Goal: Task Accomplishment & Management: Complete application form

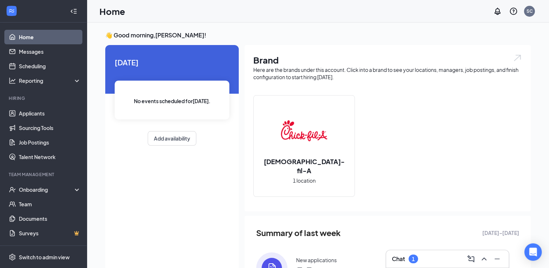
click at [400, 257] on h3 "Chat" at bounding box center [398, 259] width 13 height 8
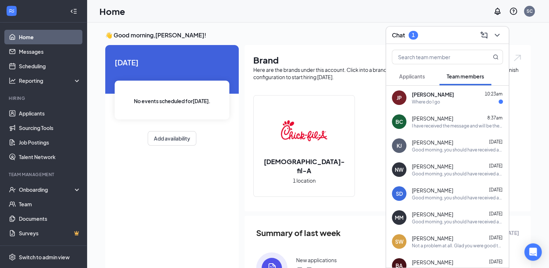
click at [427, 100] on div "Where do I go" at bounding box center [426, 102] width 28 height 6
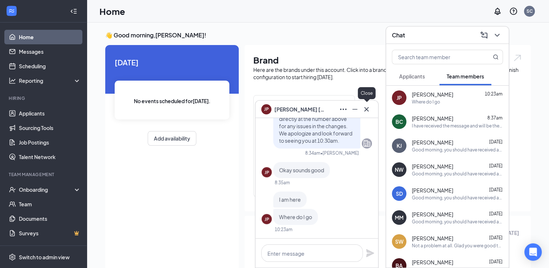
click at [366, 109] on icon "Cross" at bounding box center [366, 109] width 4 height 4
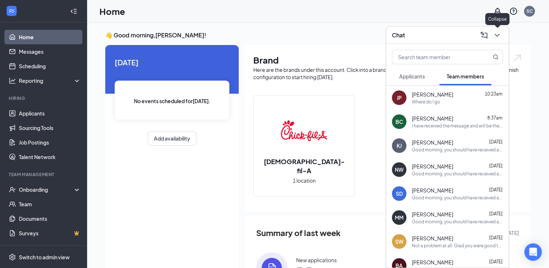
click at [498, 39] on icon "ChevronDown" at bounding box center [497, 35] width 9 height 9
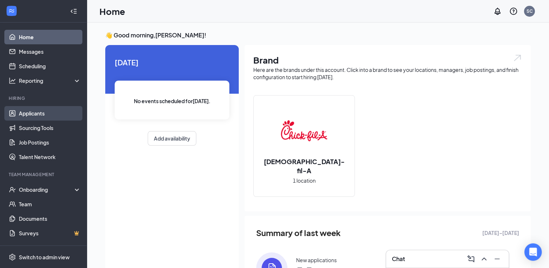
click at [28, 111] on link "Applicants" at bounding box center [50, 113] width 62 height 15
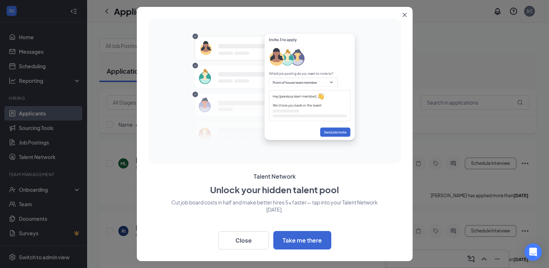
click at [403, 11] on button "Close" at bounding box center [405, 13] width 13 height 13
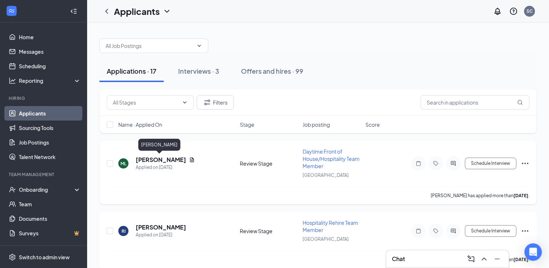
click at [162, 159] on h5 "[PERSON_NAME]" at bounding box center [161, 160] width 50 height 8
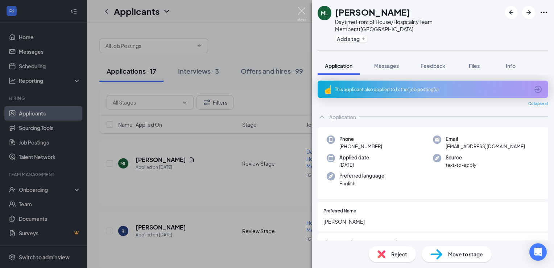
click at [299, 13] on img at bounding box center [301, 14] width 9 height 14
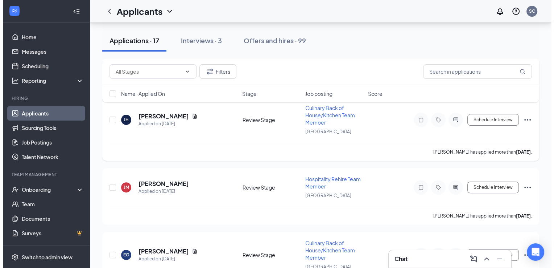
scroll to position [181, 0]
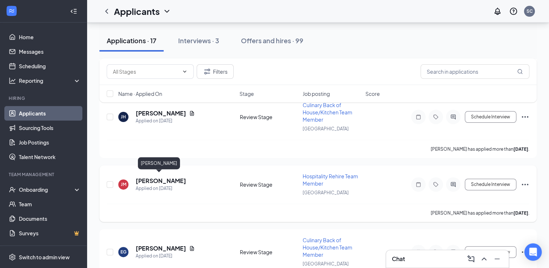
click at [156, 178] on h5 "[PERSON_NAME]" at bounding box center [161, 181] width 50 height 8
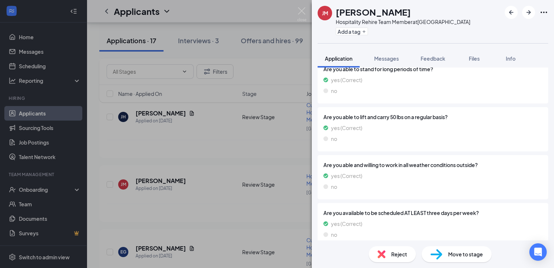
scroll to position [327, 0]
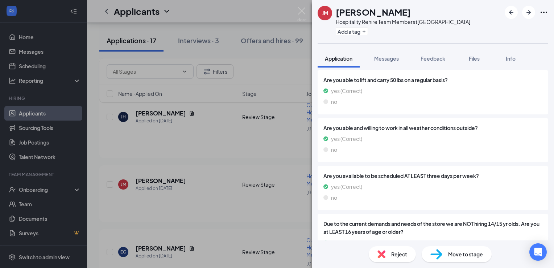
click at [444, 255] on div "Move to stage" at bounding box center [457, 254] width 70 height 16
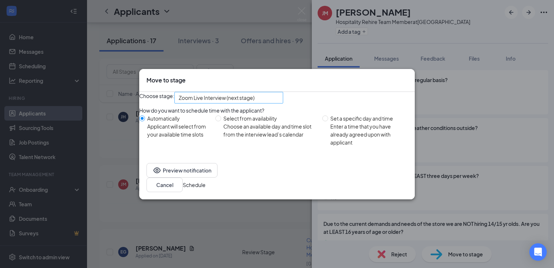
click at [272, 99] on span "Zoom Live Interview (next stage)" at bounding box center [226, 102] width 94 height 20
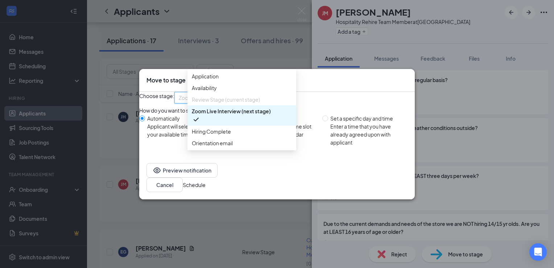
scroll to position [0, 0]
click at [227, 135] on span "Hiring Complete" at bounding box center [211, 131] width 39 height 8
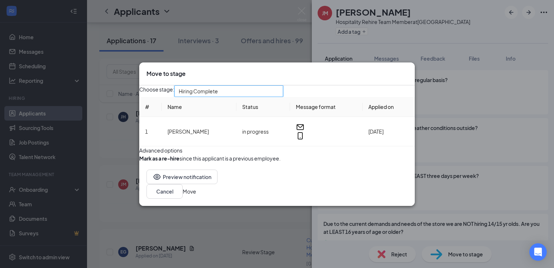
click at [196, 195] on button "Move" at bounding box center [189, 191] width 13 height 8
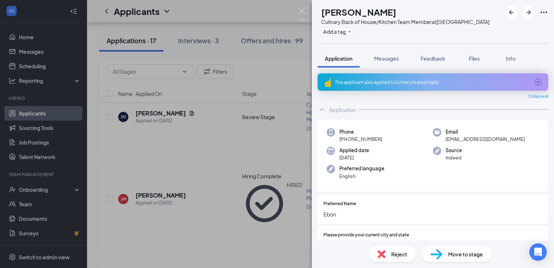
click at [37, 189] on div "EG [PERSON_NAME] Culinary Back of House/Kitchen Team Member at [GEOGRAPHIC_DATA…" at bounding box center [277, 134] width 554 height 268
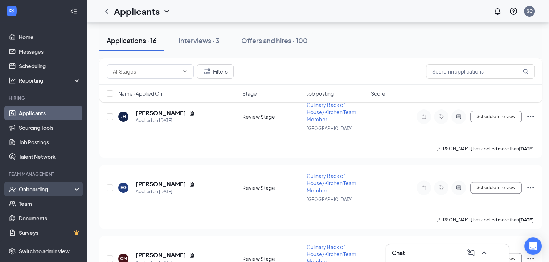
click at [64, 186] on div "Onboarding" at bounding box center [47, 189] width 56 height 7
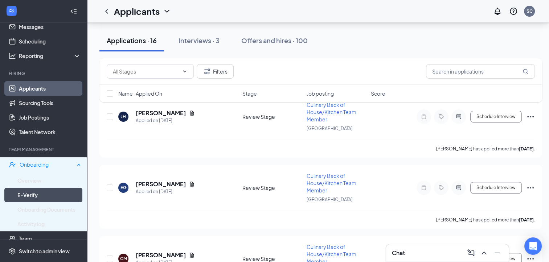
scroll to position [56, 0]
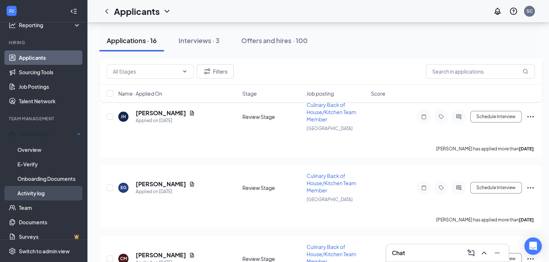
click at [38, 191] on link "Activity log" at bounding box center [48, 193] width 63 height 15
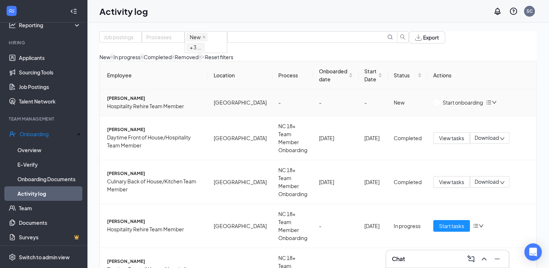
click at [440, 106] on div "Start onboarding" at bounding box center [458, 102] width 50 height 8
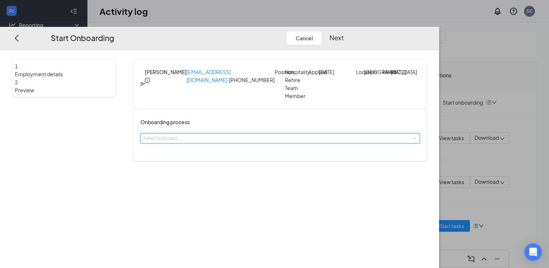
click at [413, 140] on span at bounding box center [414, 137] width 3 height 3
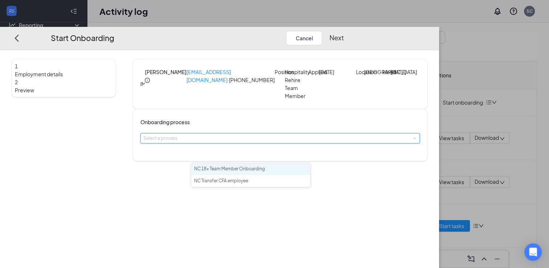
click at [267, 173] on li "NC 18+ Team Member Onboarding" at bounding box center [250, 169] width 119 height 12
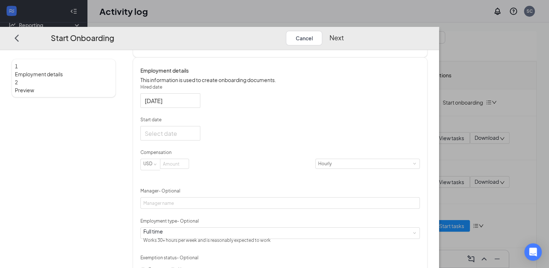
scroll to position [109, 0]
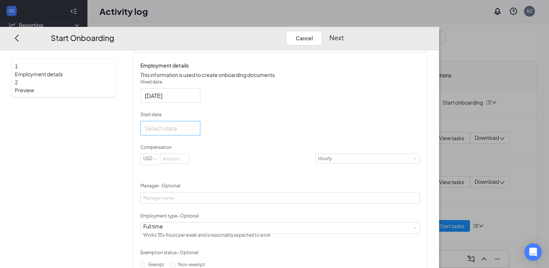
click at [196, 132] on div at bounding box center [170, 127] width 51 height 9
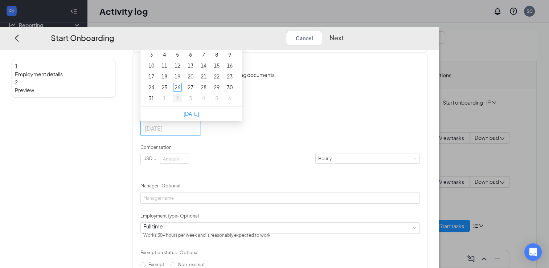
type input "[DATE]"
click at [182, 102] on div "2" at bounding box center [177, 98] width 9 height 9
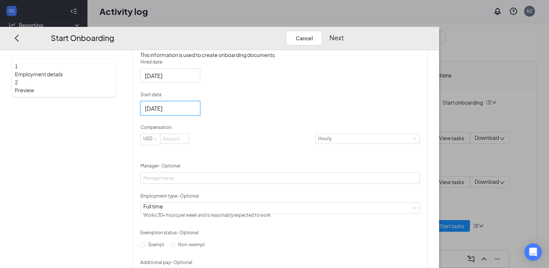
scroll to position [145, 0]
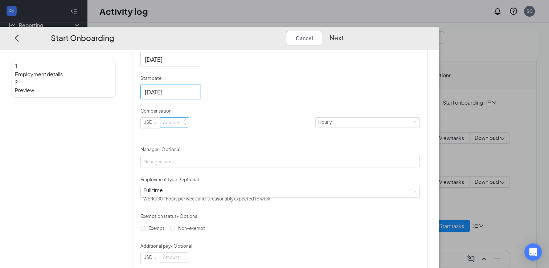
click at [189, 127] on input at bounding box center [174, 122] width 28 height 9
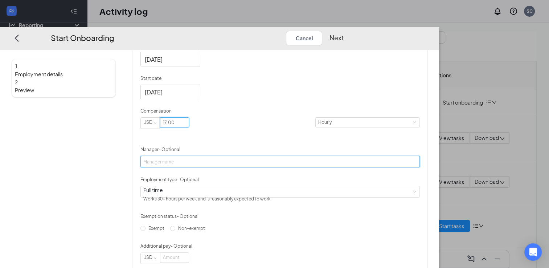
type input "17"
click at [213, 167] on input "Manager - Optional" at bounding box center [279, 162] width 279 height 12
drag, startPoint x: 231, startPoint y: 187, endPoint x: 216, endPoint y: 187, distance: 14.9
click at [216, 167] on input "[PERSON_NAME]" at bounding box center [279, 162] width 279 height 12
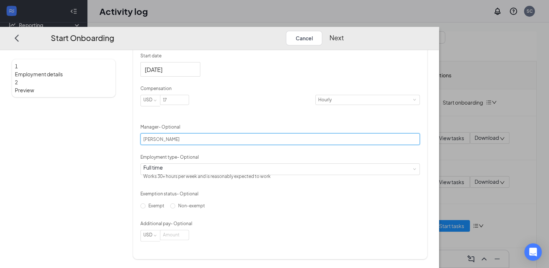
scroll to position [198, 0]
type input "[PERSON_NAME]"
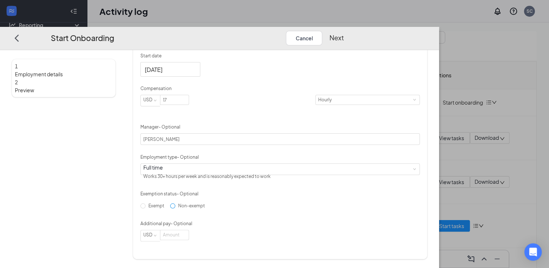
click at [175, 208] on input "Non-exempt" at bounding box center [172, 205] width 5 height 5
radio input "true"
click at [344, 30] on button "Next" at bounding box center [336, 37] width 15 height 15
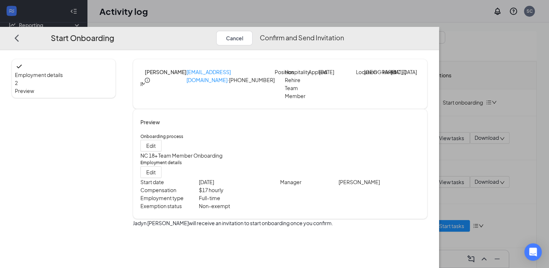
click at [344, 30] on button "Confirm and Send Invitation" at bounding box center [302, 37] width 84 height 15
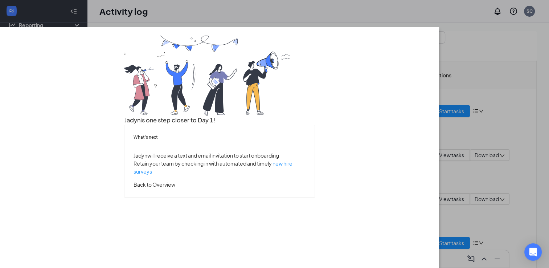
click at [175, 188] on button "Back to Overview" at bounding box center [154, 184] width 42 height 8
